Goal: Entertainment & Leisure: Consume media (video, audio)

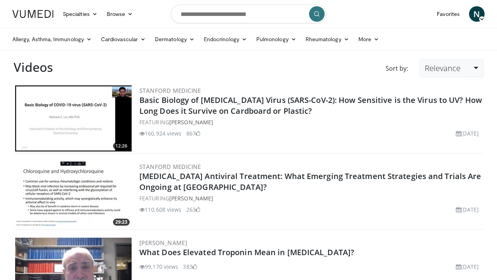
click at [446, 61] on link "Relevance" at bounding box center [451, 68] width 64 height 17
click at [435, 139] on link "Newest" at bounding box center [450, 137] width 61 height 12
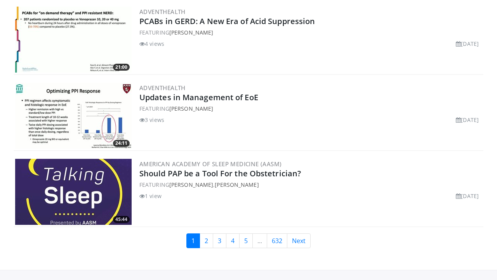
scroll to position [2138, 0]
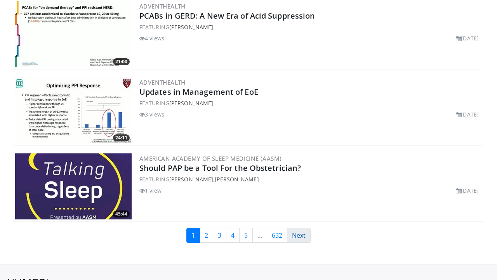
click at [303, 230] on link "Next" at bounding box center [299, 235] width 24 height 15
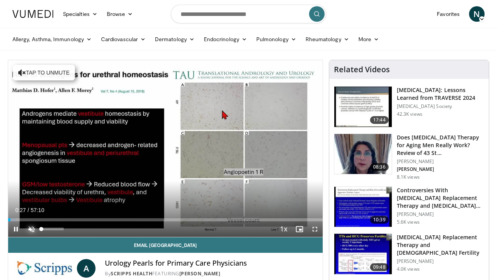
click at [31, 230] on span "Video Player" at bounding box center [32, 229] width 16 height 16
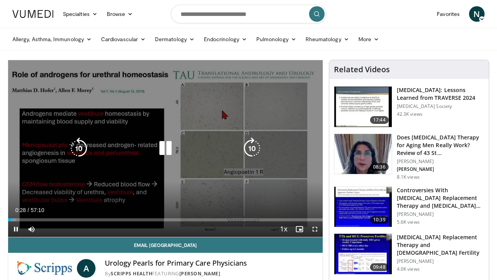
click at [185, 99] on div "10 seconds Tap to unmute" at bounding box center [165, 148] width 314 height 177
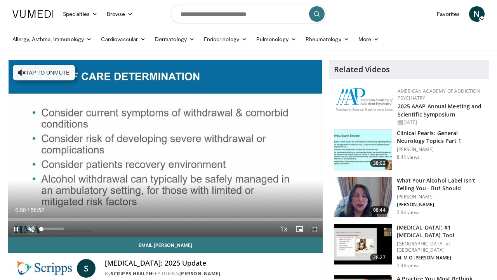
click at [32, 228] on span "Video Player" at bounding box center [32, 229] width 16 height 16
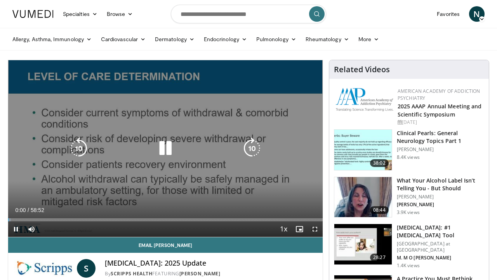
click at [179, 88] on div "10 seconds Tap to unmute" at bounding box center [165, 148] width 314 height 177
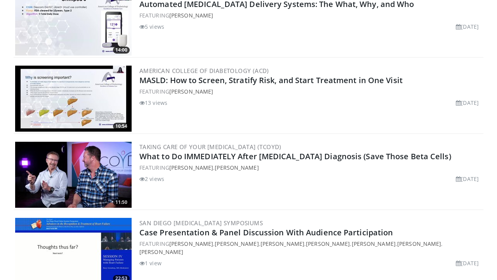
scroll to position [2184, 0]
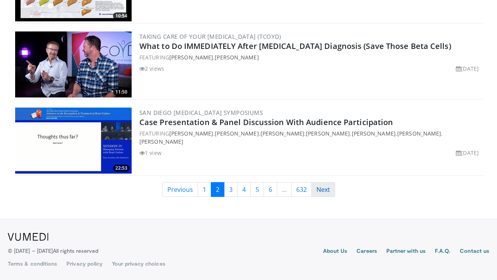
click at [326, 193] on link "Next" at bounding box center [323, 189] width 24 height 15
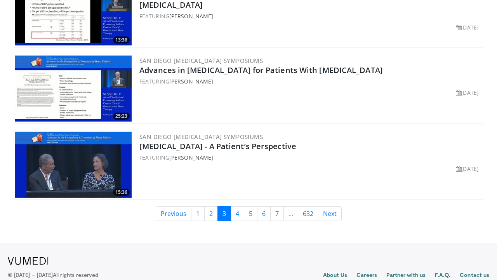
scroll to position [2161, 0]
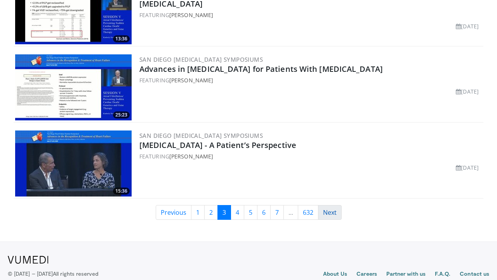
click at [327, 209] on link "Next" at bounding box center [330, 212] width 24 height 15
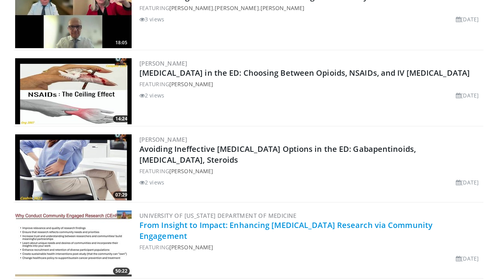
scroll to position [2184, 0]
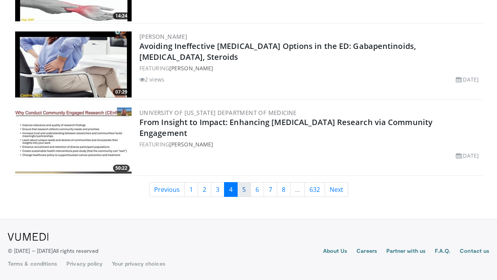
click at [241, 193] on link "5" at bounding box center [244, 189] width 14 height 15
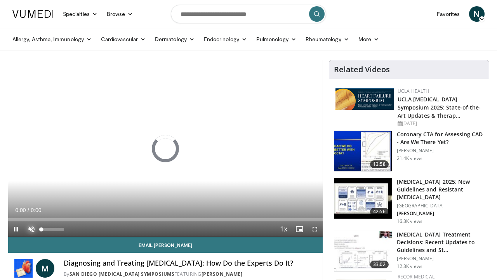
click at [32, 232] on span "Video Player" at bounding box center [32, 229] width 16 height 16
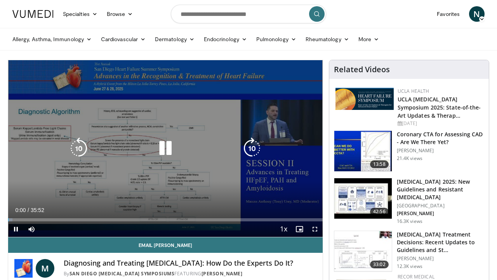
click at [168, 126] on div "10 seconds Tap to unmute" at bounding box center [165, 148] width 314 height 177
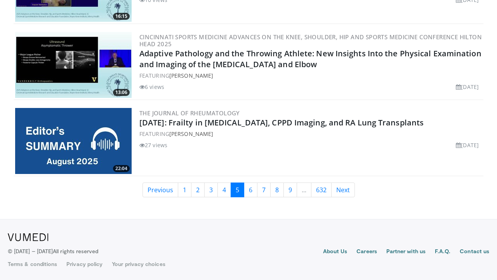
scroll to position [2184, 0]
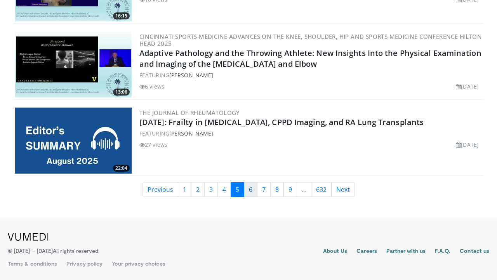
click at [247, 188] on link "6" at bounding box center [251, 189] width 14 height 15
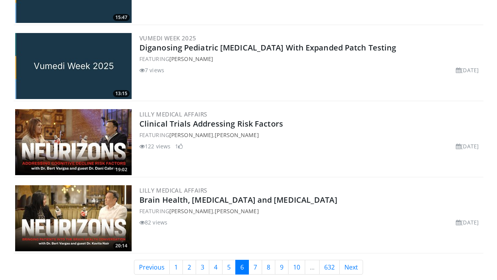
scroll to position [2115, 0]
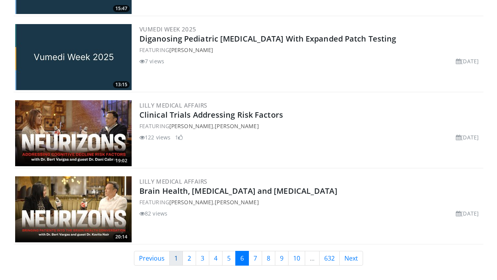
click at [172, 261] on link "1" at bounding box center [176, 258] width 14 height 15
